Goal: Browse casually: Explore the website without a specific task or goal

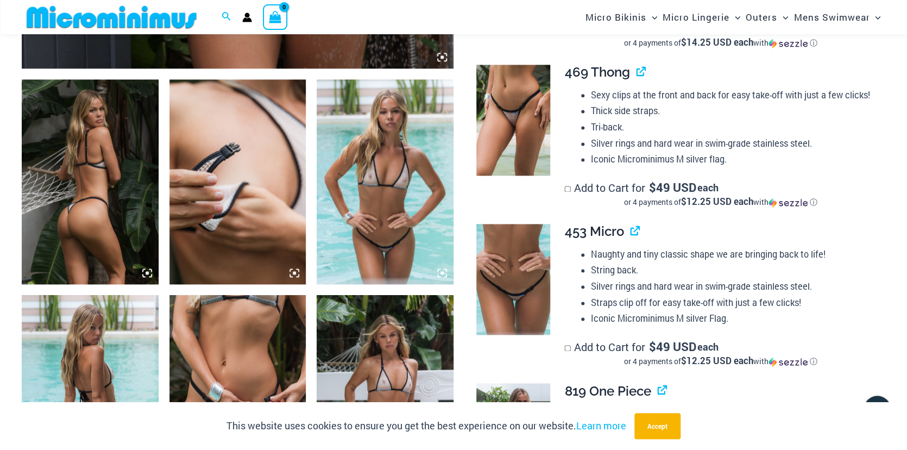
scroll to position [684, 0]
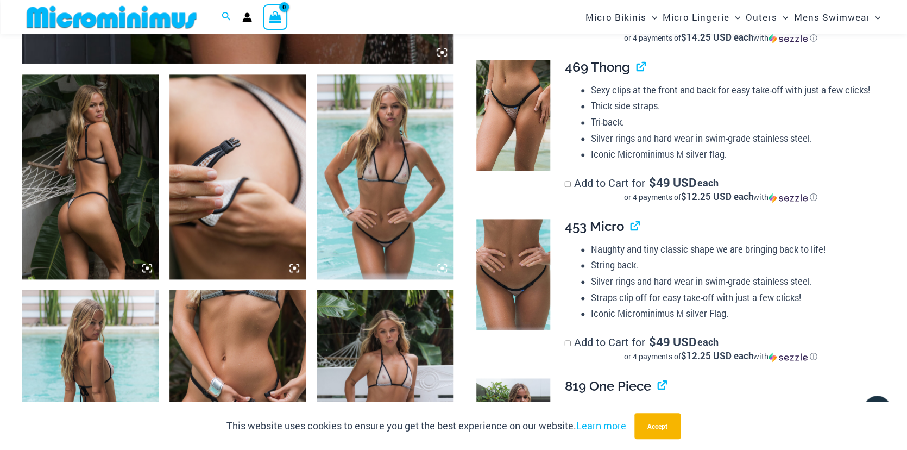
click at [125, 198] on img at bounding box center [90, 176] width 137 height 205
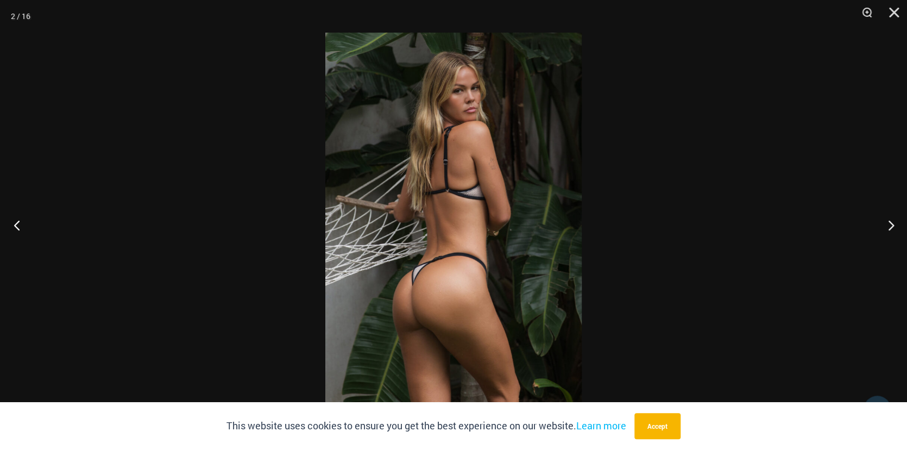
click at [13, 224] on button "Previous" at bounding box center [20, 225] width 41 height 54
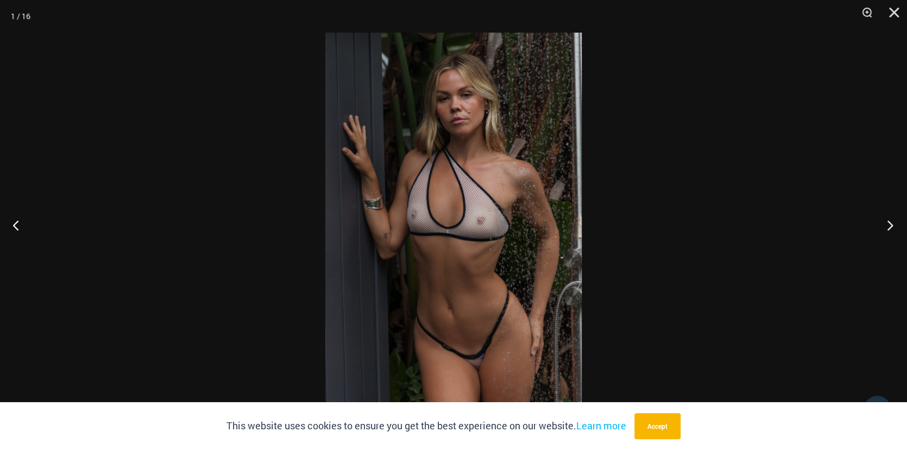
click at [891, 223] on button "Next" at bounding box center [887, 225] width 41 height 54
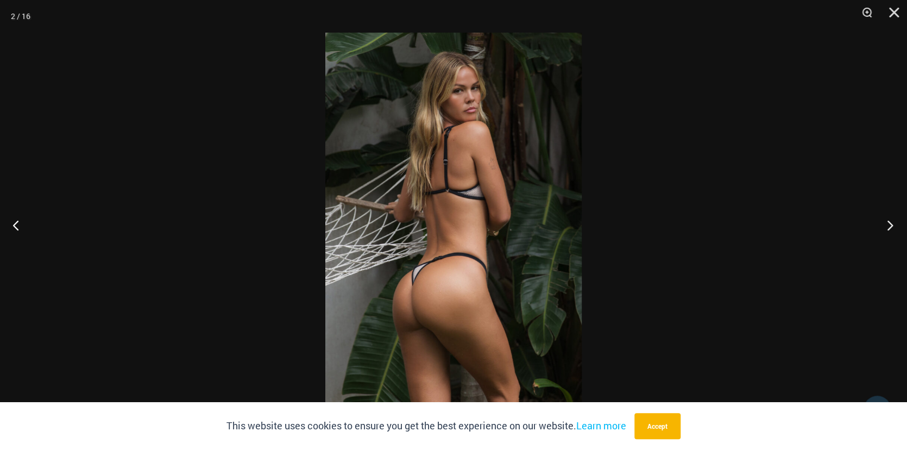
click at [891, 223] on button "Next" at bounding box center [887, 225] width 41 height 54
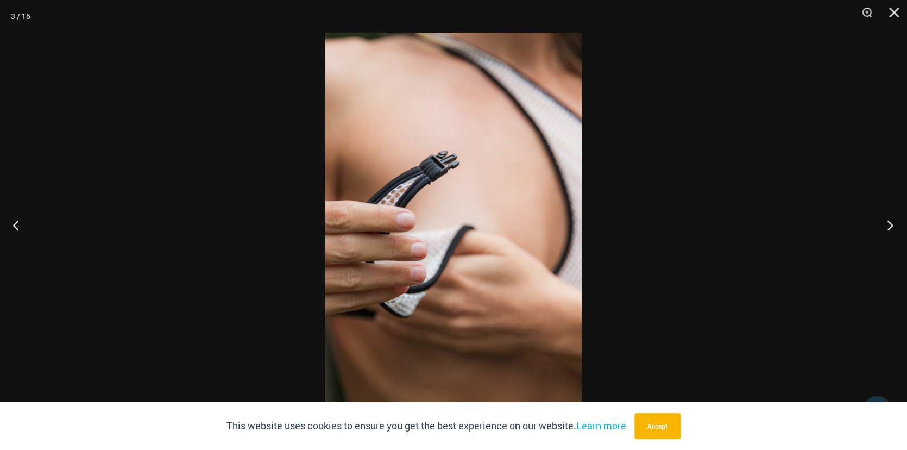
click at [891, 223] on button "Next" at bounding box center [887, 225] width 41 height 54
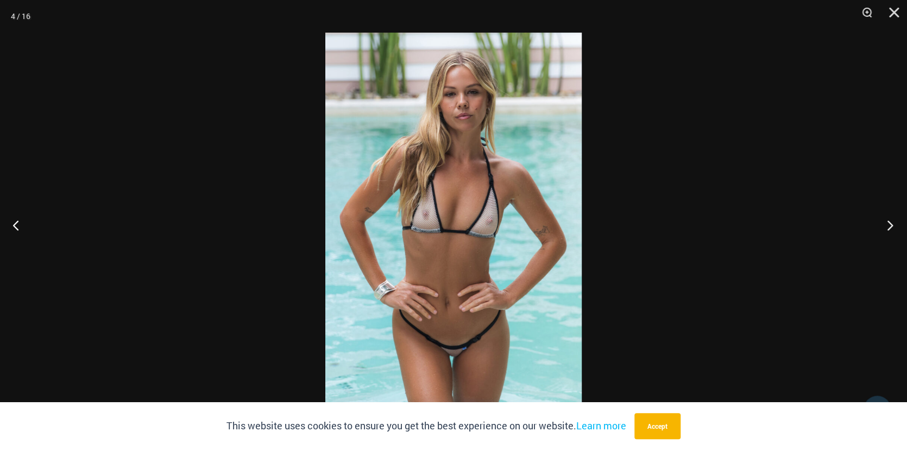
click at [891, 223] on button "Next" at bounding box center [887, 225] width 41 height 54
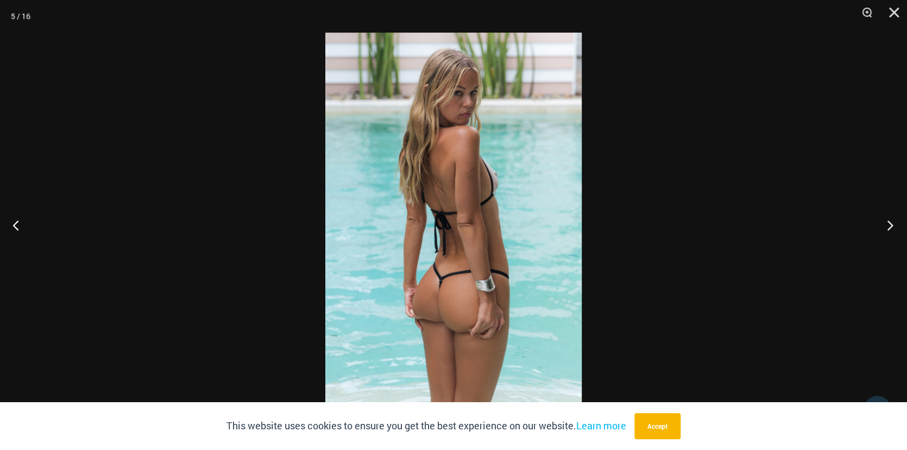
click at [891, 223] on button "Next" at bounding box center [887, 225] width 41 height 54
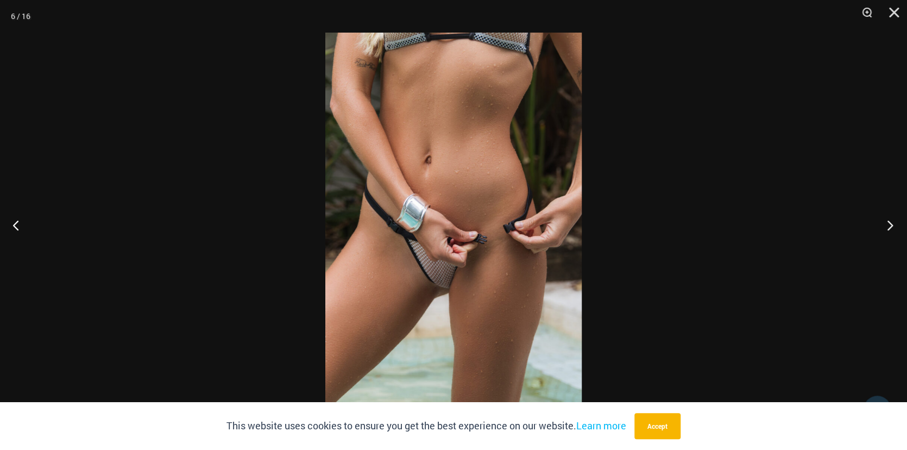
click at [891, 223] on button "Next" at bounding box center [887, 225] width 41 height 54
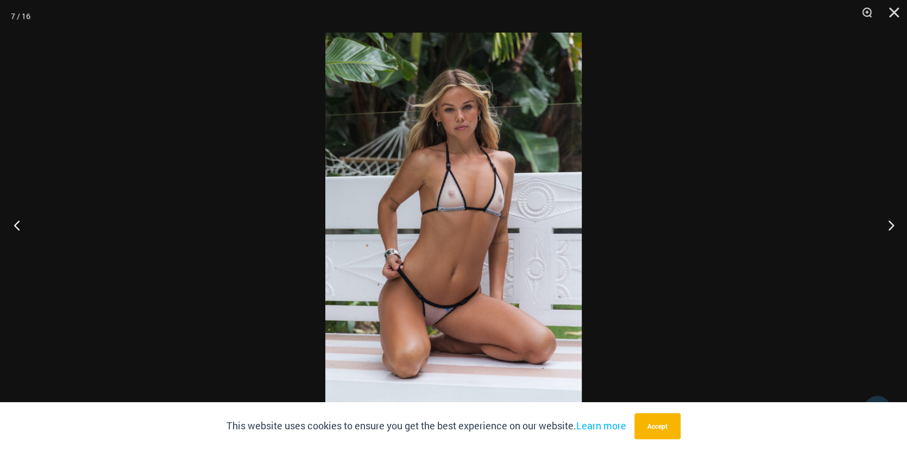
click at [16, 223] on button "Previous" at bounding box center [20, 225] width 41 height 54
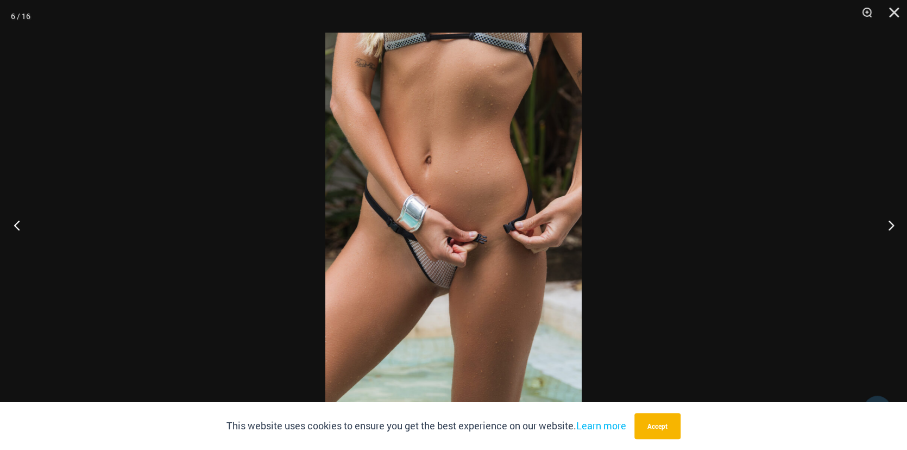
click at [16, 223] on button "Previous" at bounding box center [20, 225] width 41 height 54
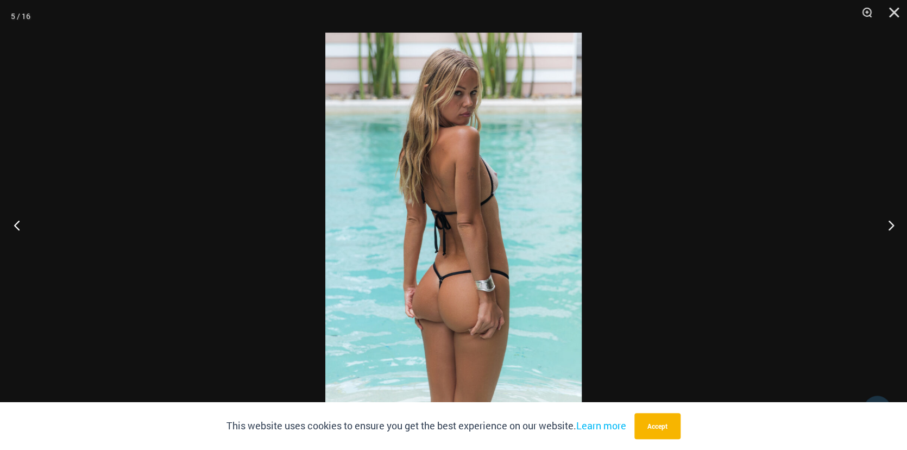
click at [16, 223] on button "Previous" at bounding box center [20, 225] width 41 height 54
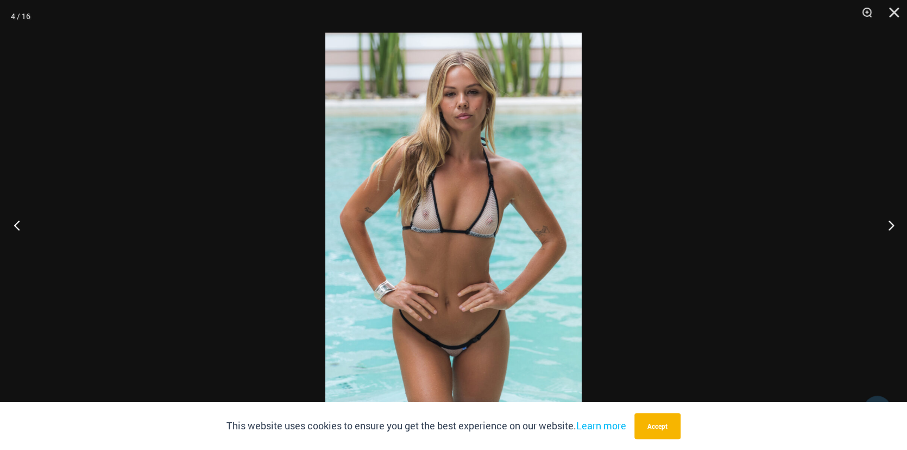
click at [16, 223] on button "Previous" at bounding box center [20, 225] width 41 height 54
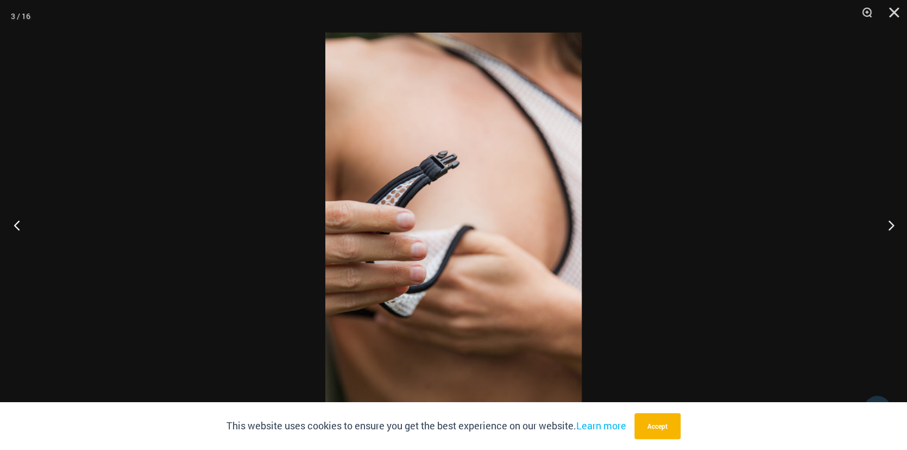
click at [16, 223] on button "Previous" at bounding box center [20, 225] width 41 height 54
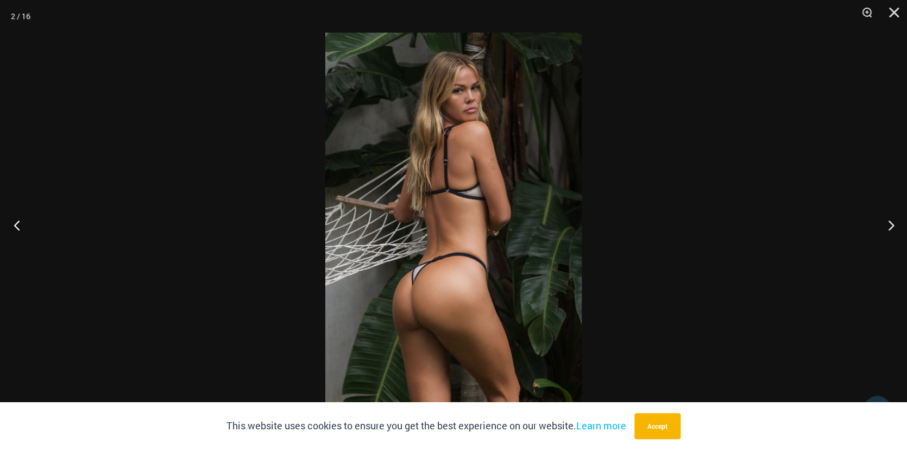
click at [16, 223] on button "Previous" at bounding box center [20, 225] width 41 height 54
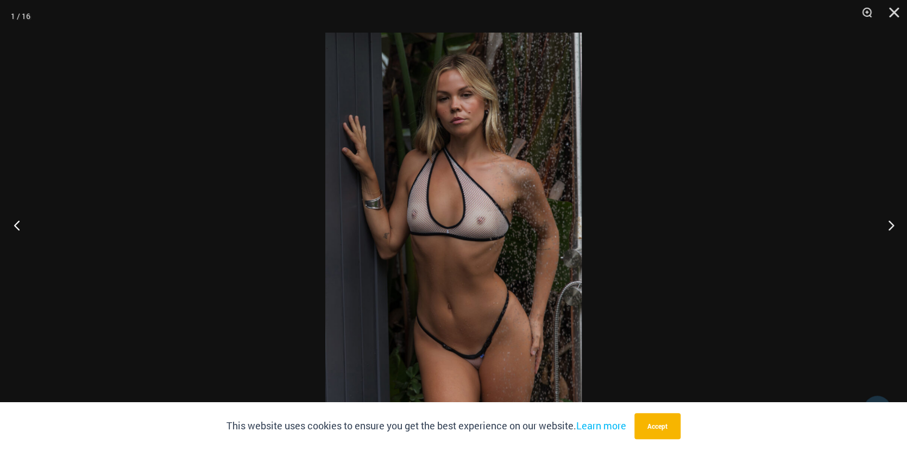
click at [16, 223] on button "Previous" at bounding box center [20, 225] width 41 height 54
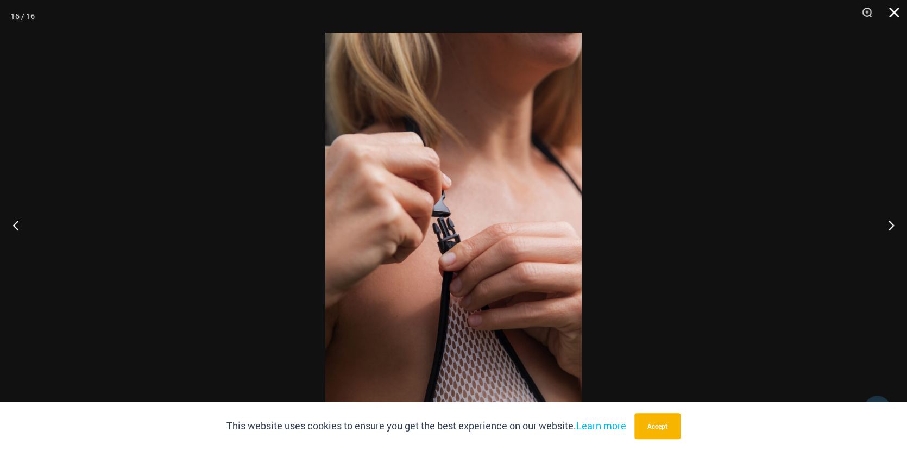
click at [897, 12] on button "Close" at bounding box center [890, 16] width 27 height 33
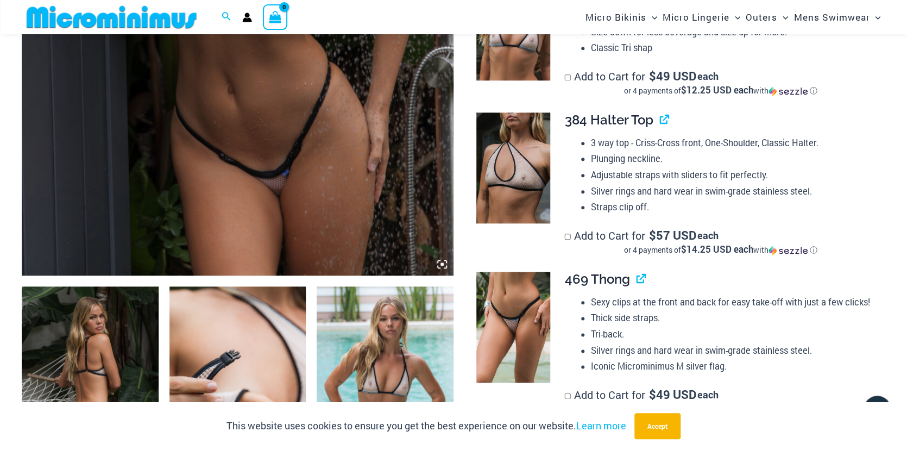
scroll to position [457, 0]
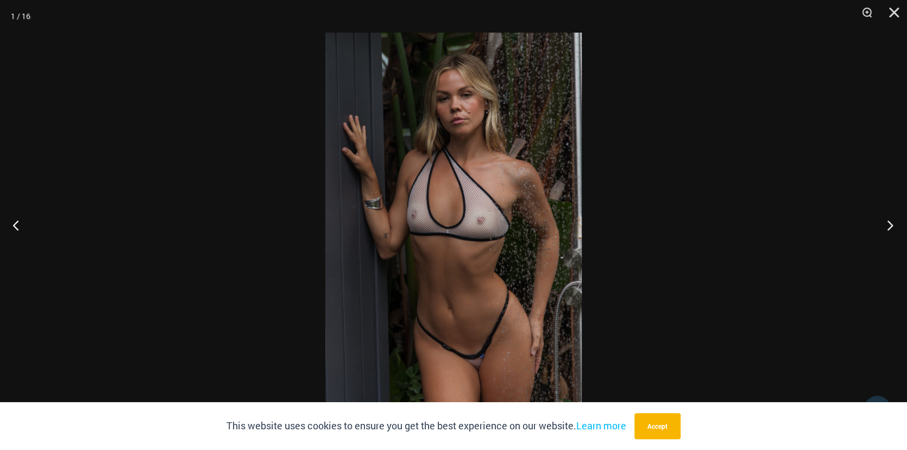
click at [891, 227] on button "Next" at bounding box center [887, 225] width 41 height 54
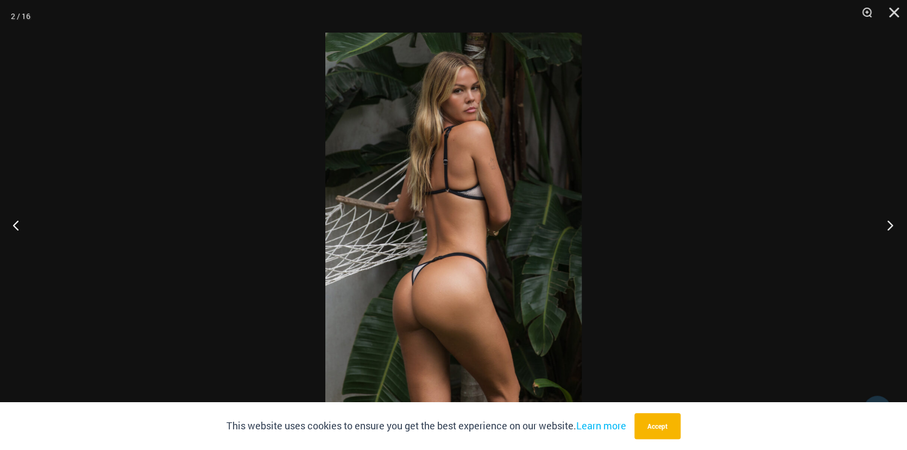
click at [887, 222] on button "Next" at bounding box center [887, 225] width 41 height 54
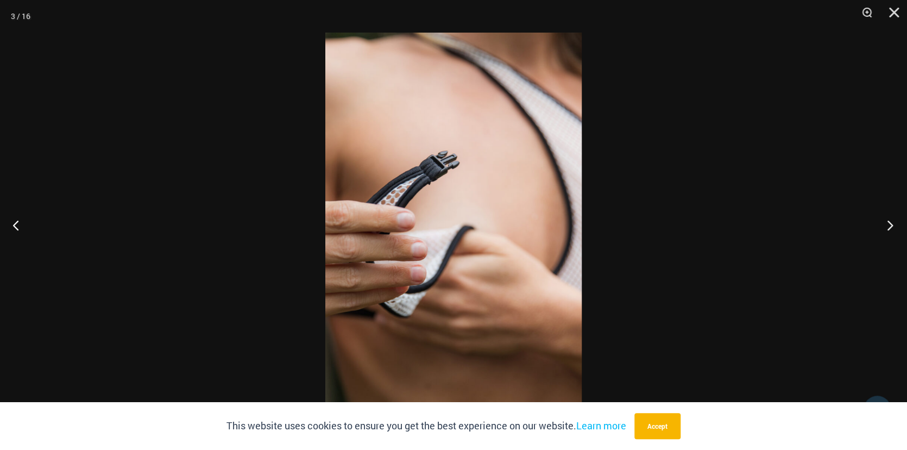
click at [887, 222] on button "Next" at bounding box center [887, 225] width 41 height 54
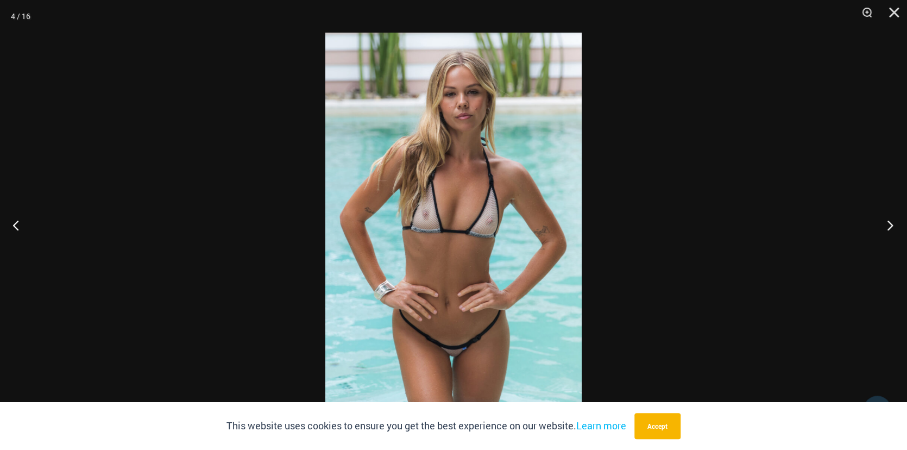
click at [887, 224] on button "Next" at bounding box center [887, 225] width 41 height 54
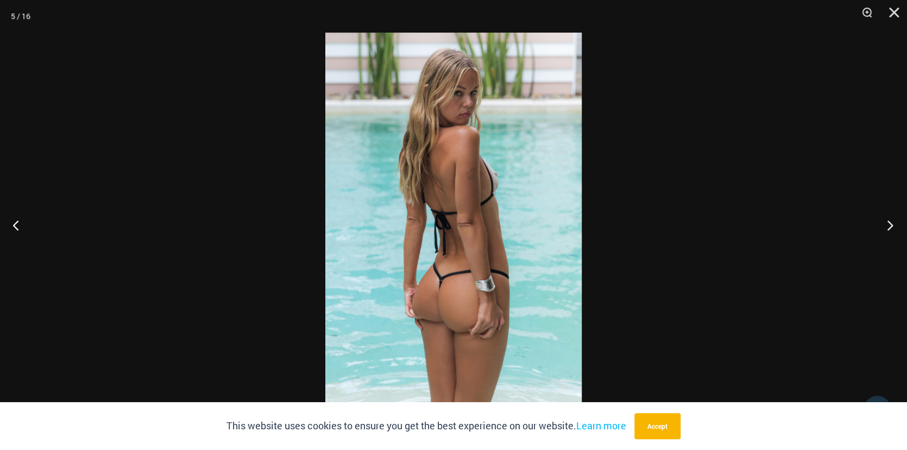
click at [893, 224] on button "Next" at bounding box center [887, 225] width 41 height 54
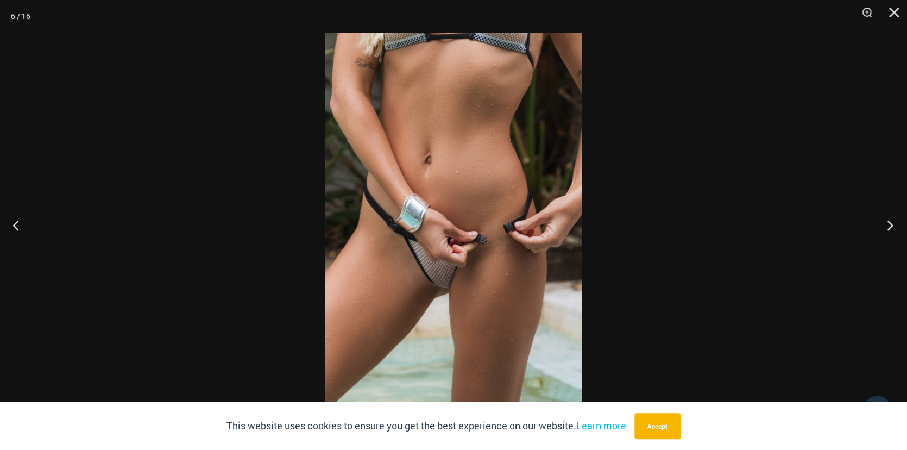
click at [889, 225] on button "Next" at bounding box center [887, 225] width 41 height 54
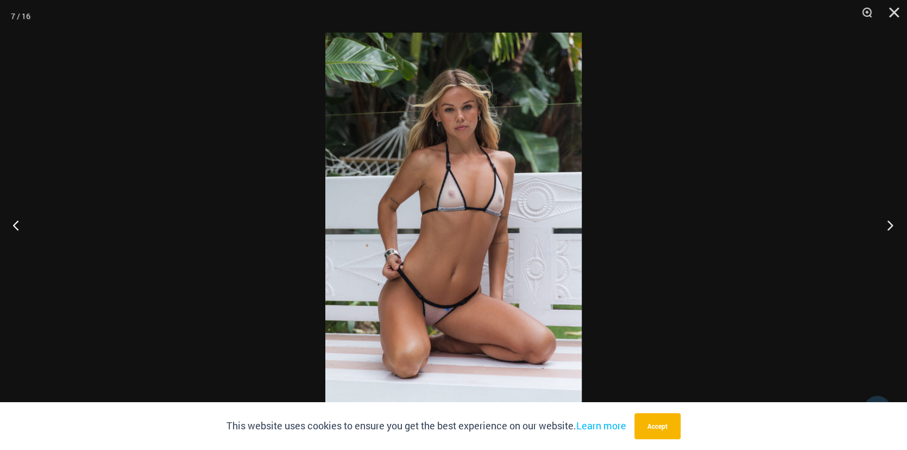
click at [890, 224] on button "Next" at bounding box center [887, 225] width 41 height 54
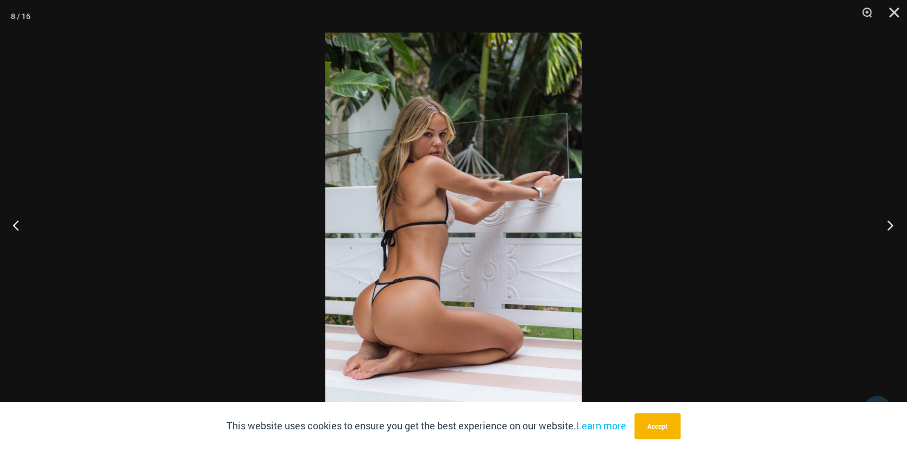
click at [888, 223] on button "Next" at bounding box center [887, 225] width 41 height 54
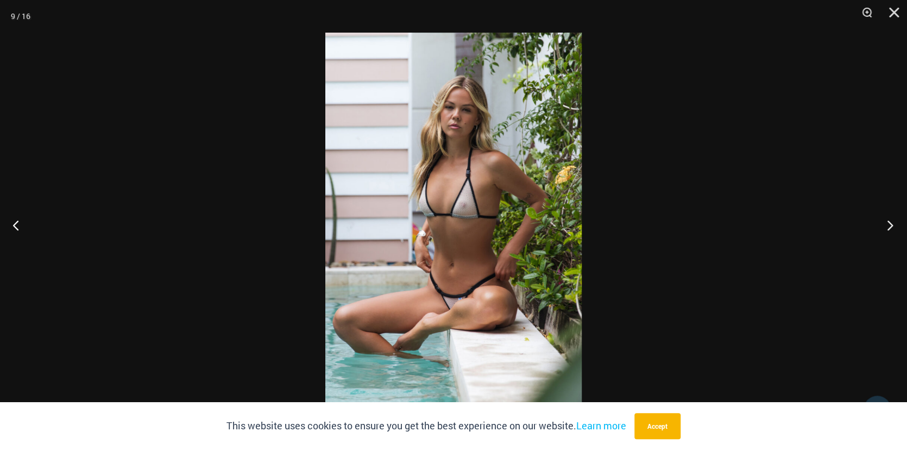
click at [887, 223] on button "Next" at bounding box center [887, 225] width 41 height 54
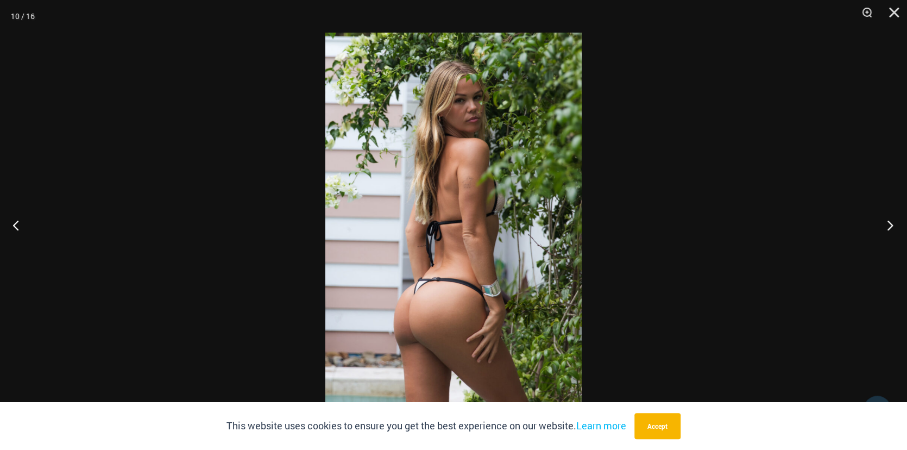
click at [889, 224] on button "Next" at bounding box center [887, 225] width 41 height 54
